Goal: Information Seeking & Learning: Understand process/instructions

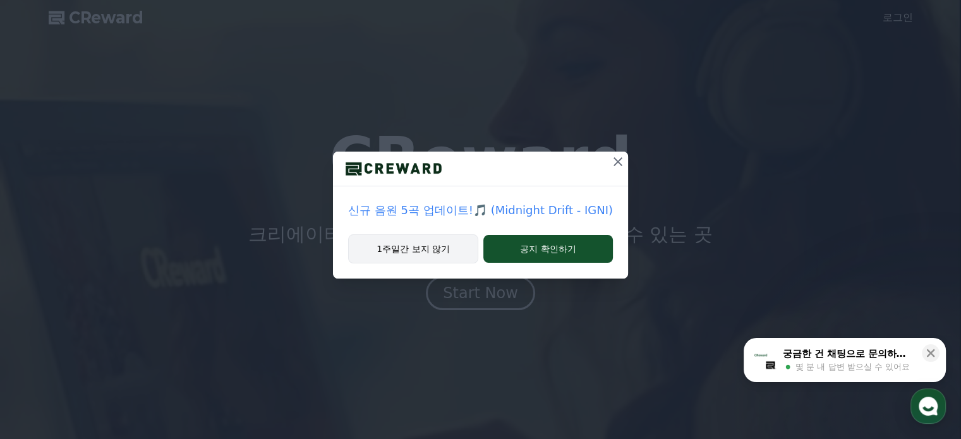
click at [402, 252] on button "1주일간 보지 않기" at bounding box center [413, 248] width 130 height 29
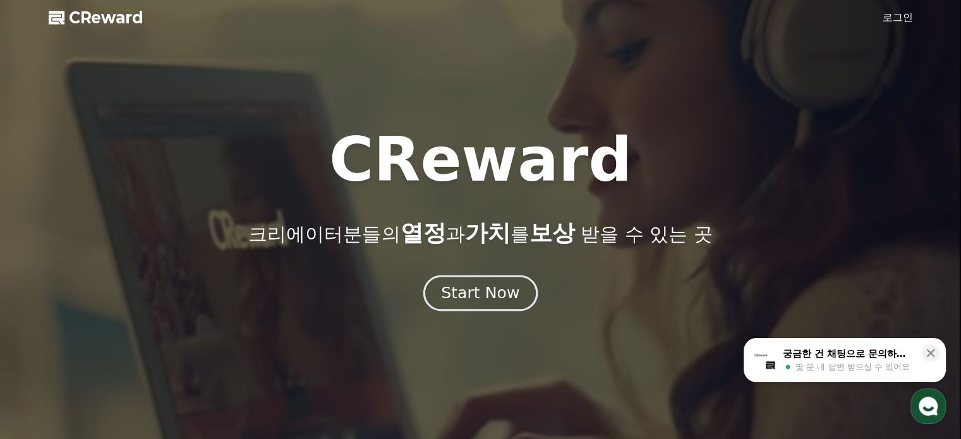
click at [488, 297] on div "Start Now" at bounding box center [480, 292] width 78 height 21
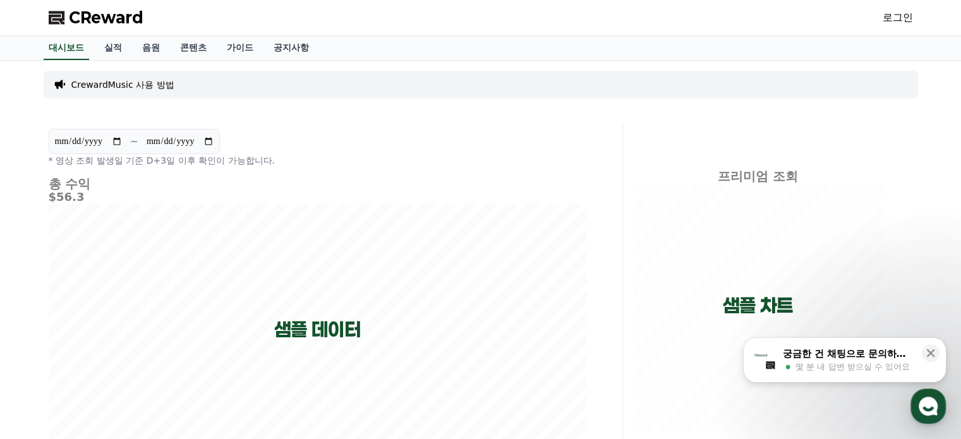
click at [878, 17] on div "CReward 로그인" at bounding box center [481, 17] width 884 height 35
click at [890, 20] on link "로그인" at bounding box center [897, 17] width 30 height 15
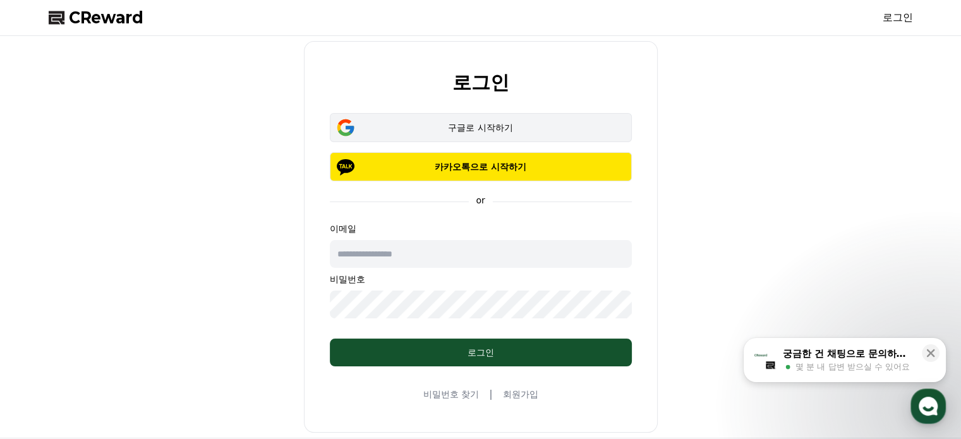
click at [488, 129] on div "구글로 시작하기" at bounding box center [480, 127] width 265 height 13
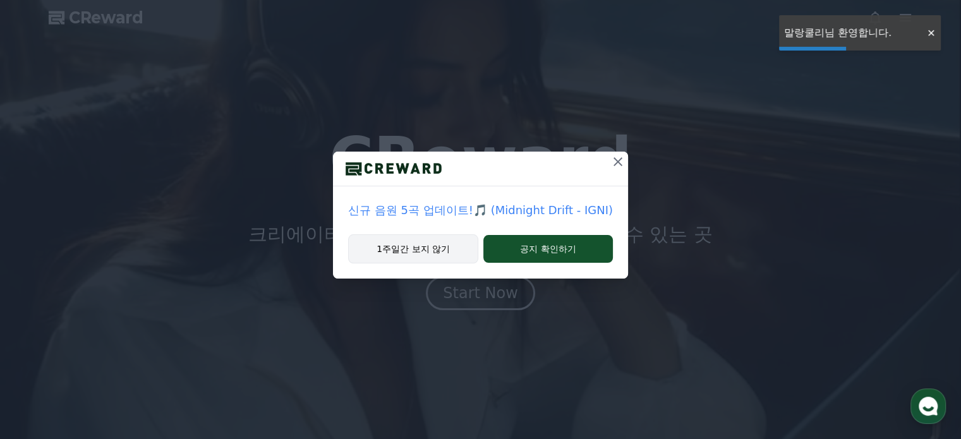
click at [426, 251] on button "1주일간 보지 않기" at bounding box center [413, 248] width 130 height 29
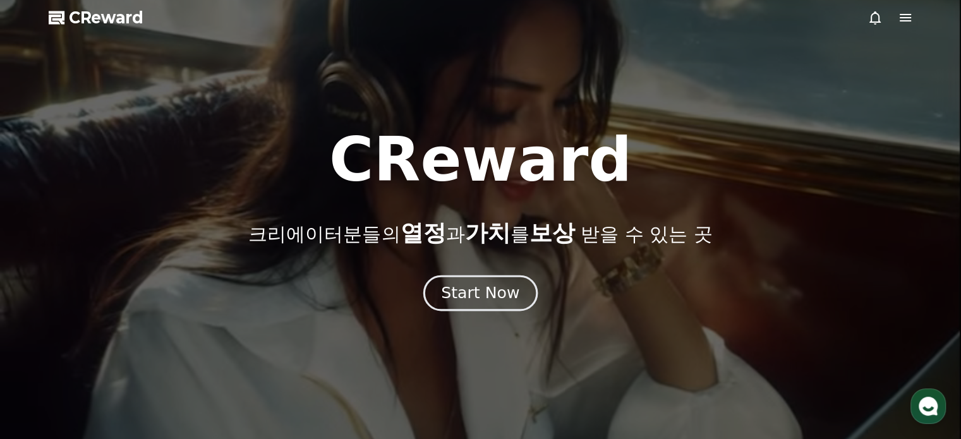
click at [464, 304] on button "Start Now" at bounding box center [480, 293] width 114 height 36
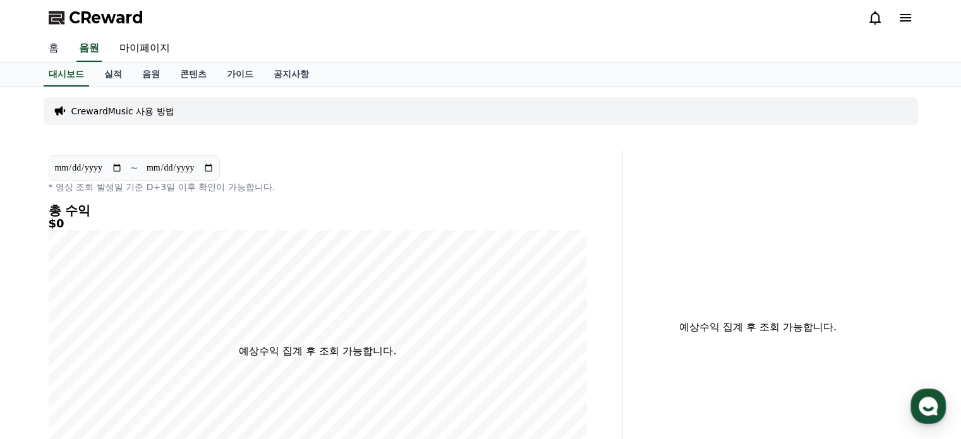
click at [51, 48] on link "홈" at bounding box center [54, 48] width 30 height 27
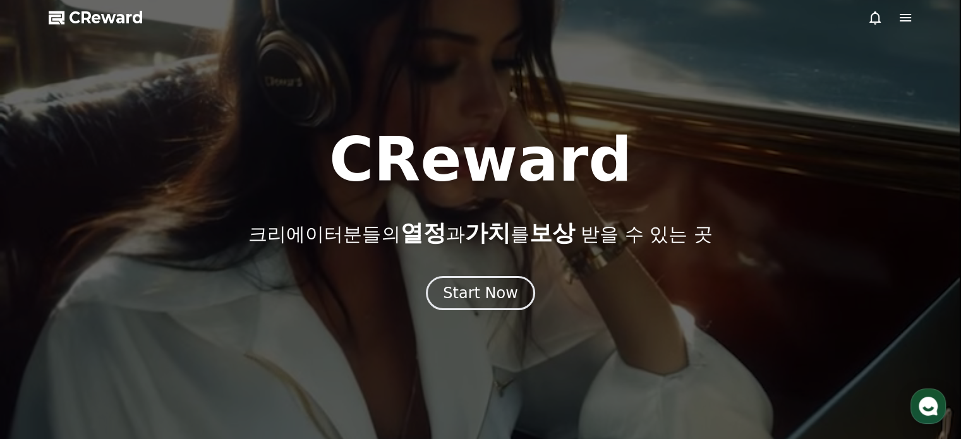
click at [918, 7] on div at bounding box center [480, 219] width 961 height 439
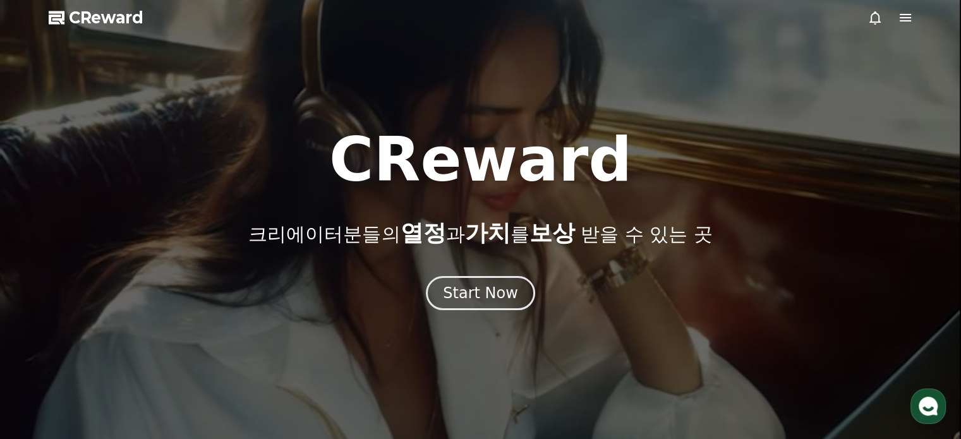
click at [902, 20] on icon at bounding box center [904, 17] width 15 height 15
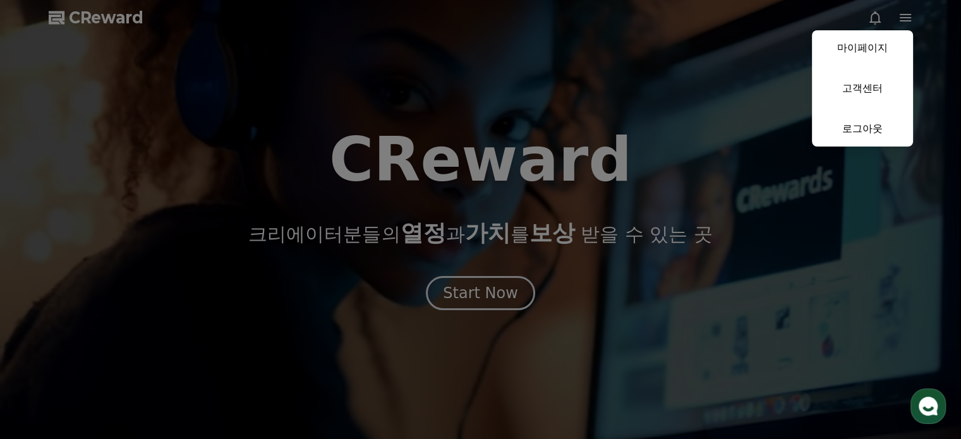
click at [72, 13] on button "close" at bounding box center [480, 219] width 961 height 439
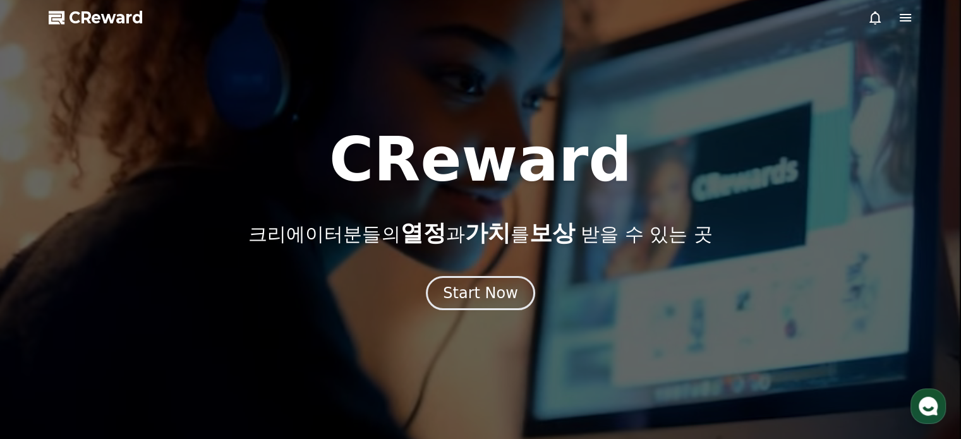
click at [116, 12] on span "CReward" at bounding box center [106, 18] width 75 height 20
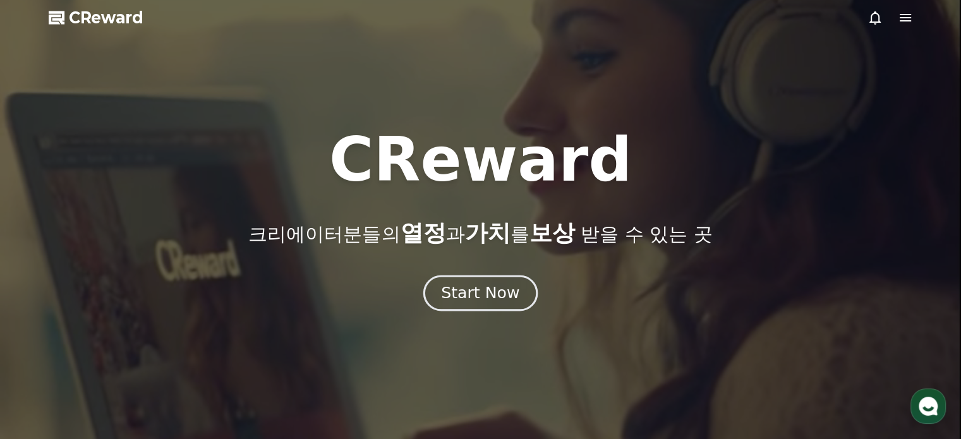
click at [476, 289] on div "Start Now" at bounding box center [480, 292] width 78 height 21
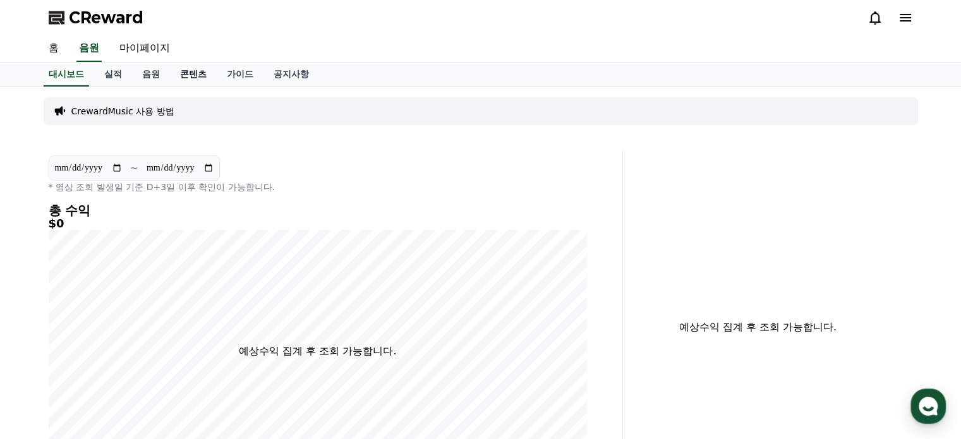
click at [192, 78] on link "콘텐츠" at bounding box center [193, 75] width 47 height 24
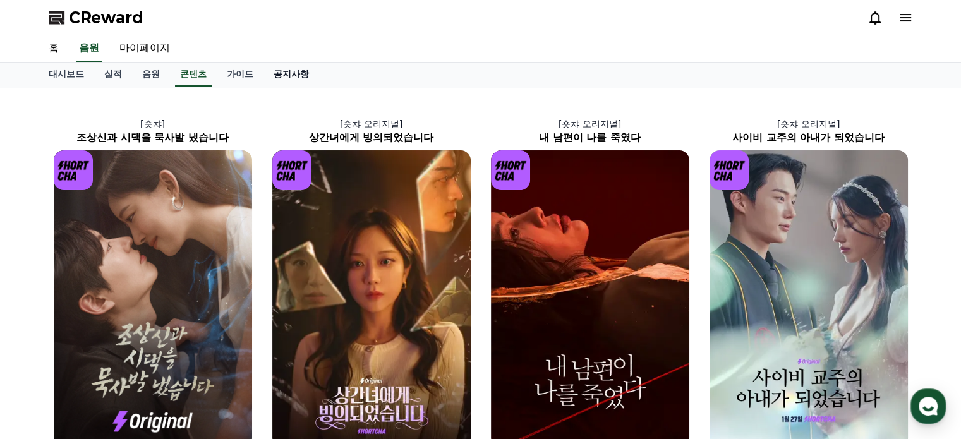
click at [291, 79] on link "공지사항" at bounding box center [291, 75] width 56 height 24
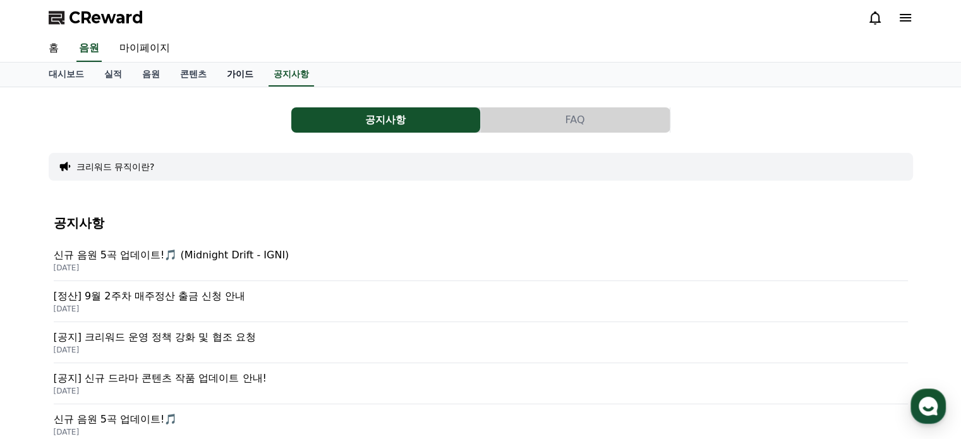
click at [241, 76] on link "가이드" at bounding box center [240, 75] width 47 height 24
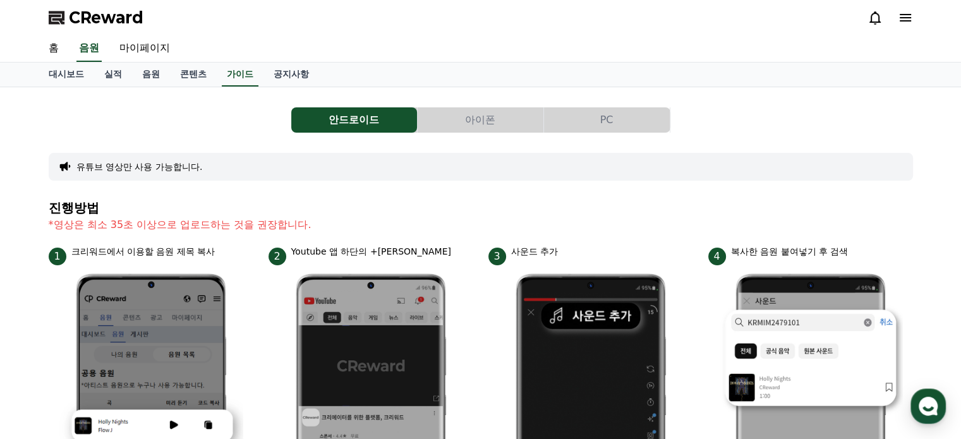
drag, startPoint x: 34, startPoint y: 214, endPoint x: 354, endPoint y: 224, distance: 319.7
click at [421, 204] on h4 "진행방법" at bounding box center [481, 208] width 864 height 14
click at [192, 75] on link "콘텐츠" at bounding box center [193, 75] width 47 height 24
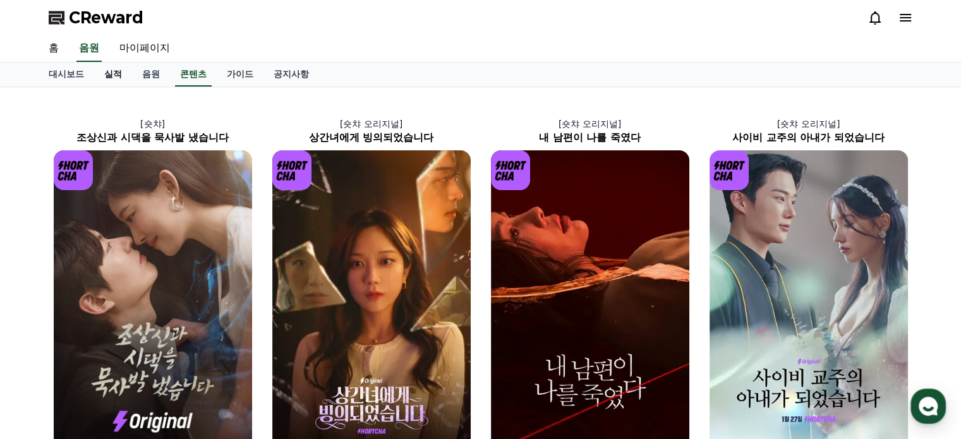
click at [117, 70] on link "실적" at bounding box center [113, 75] width 38 height 24
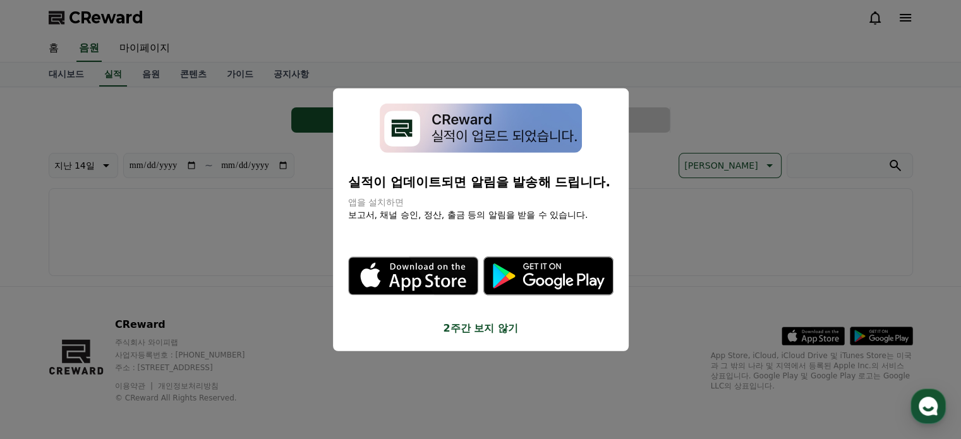
click at [722, 240] on button "close modal" at bounding box center [480, 219] width 961 height 439
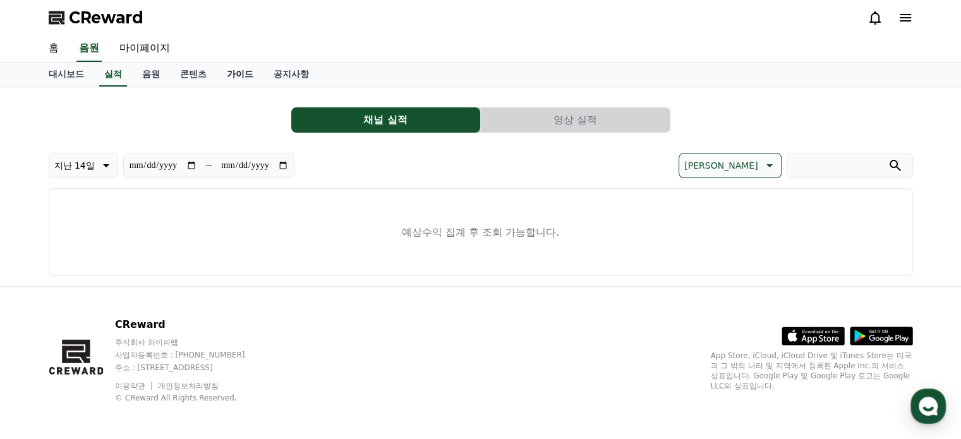
click at [222, 67] on link "가이드" at bounding box center [240, 75] width 47 height 24
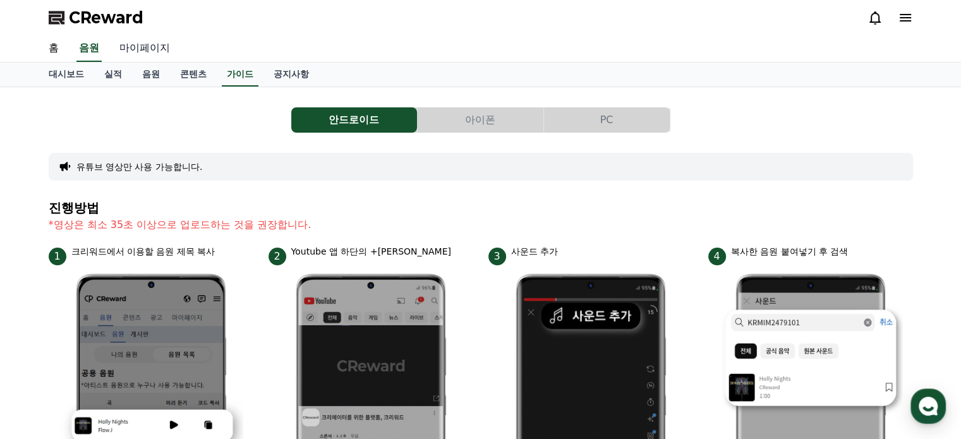
click at [136, 42] on link "마이페이지" at bounding box center [144, 48] width 71 height 27
select select "**********"
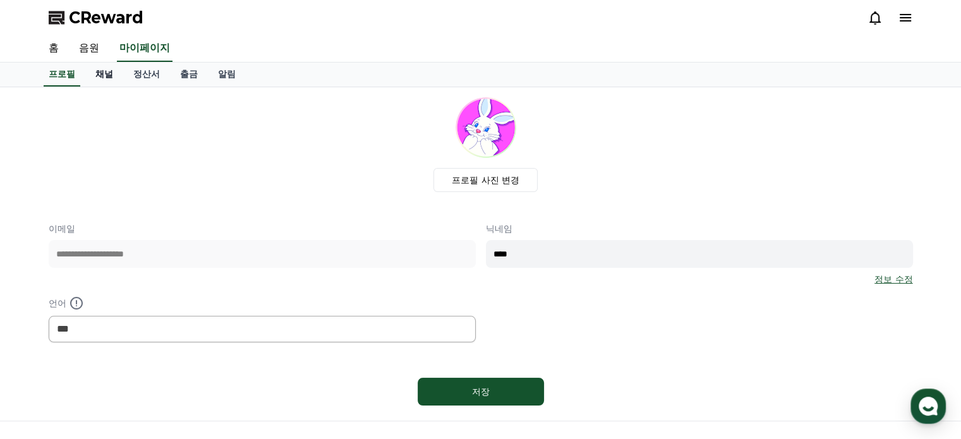
click at [109, 71] on link "채널" at bounding box center [104, 75] width 38 height 24
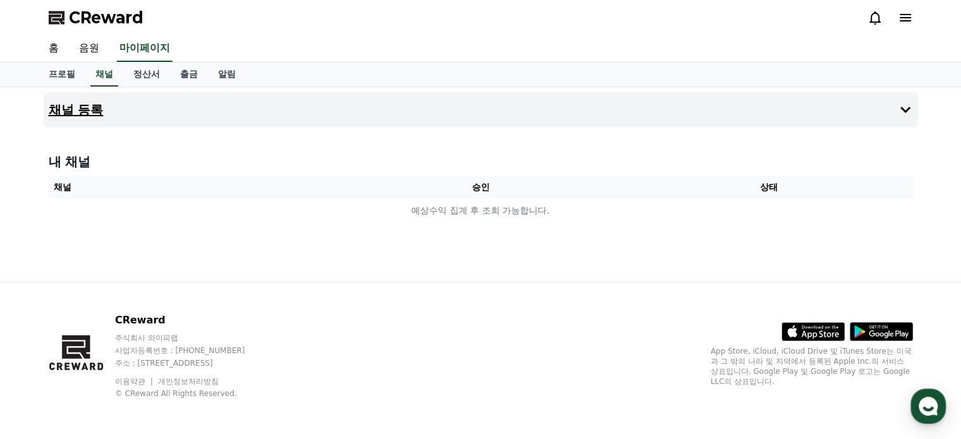
click at [159, 101] on button "채널 등록" at bounding box center [481, 109] width 874 height 35
